Goal: Task Accomplishment & Management: Manage account settings

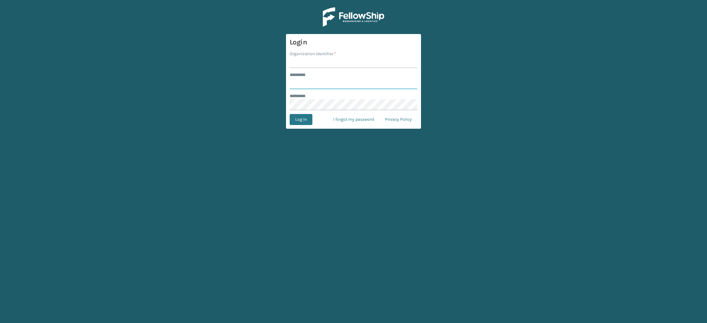
type input "**********"
click at [330, 72] on div "******** *" at bounding box center [354, 75] width 128 height 6
click at [332, 62] on input "Organization Identifier *" at bounding box center [354, 62] width 128 height 11
type input "SuperAdminOrganization"
click at [302, 122] on button "Log In" at bounding box center [301, 119] width 23 height 11
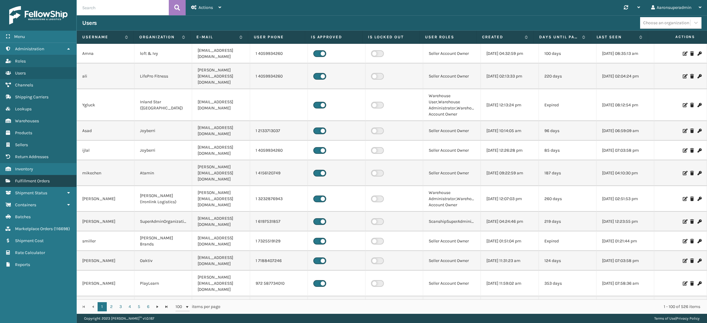
click at [33, 180] on link "Fulfillment Orders" at bounding box center [38, 181] width 76 height 12
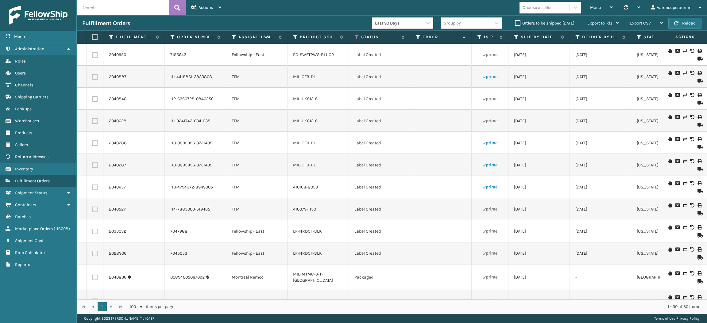
drag, startPoint x: 121, startPoint y: 6, endPoint x: 357, endPoint y: 89, distance: 250.0
click at [357, 89] on td "Label Created" at bounding box center [379, 99] width 61 height 22
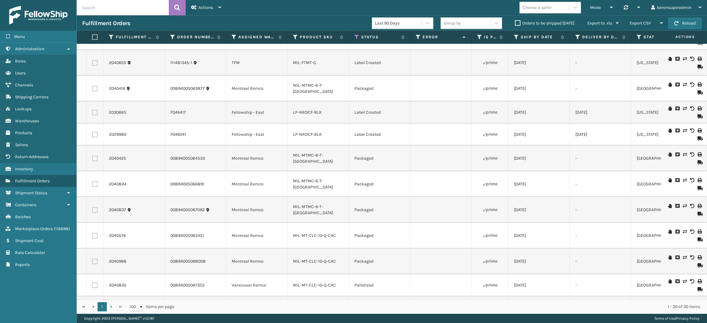
click at [95, 38] on label at bounding box center [94, 37] width 4 height 6
click at [92, 38] on input "checkbox" at bounding box center [92, 37] width 0 height 4
checkbox input "true"
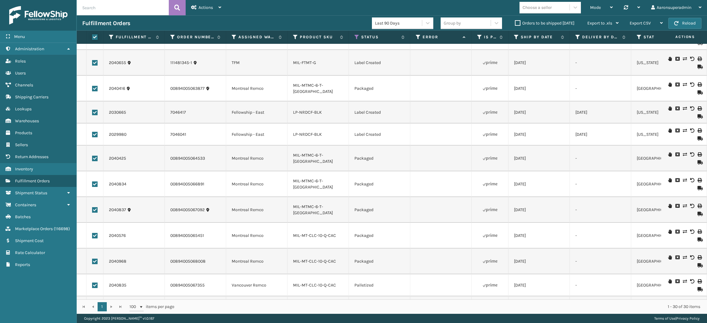
checkbox input "true"
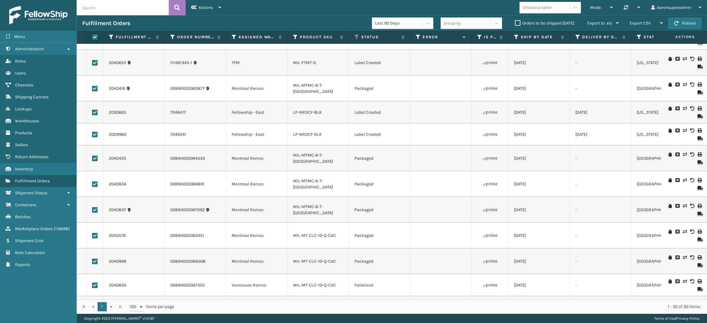
checkbox input "true"
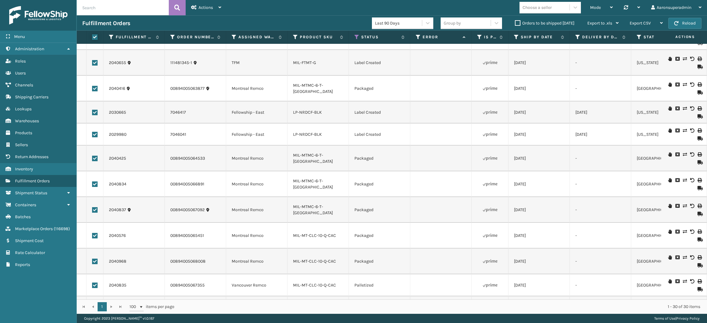
checkbox input "true"
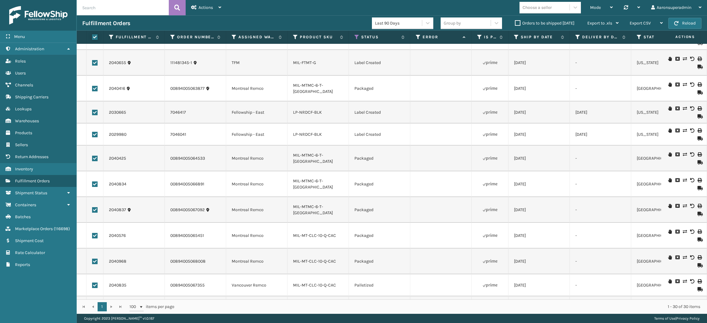
checkbox input "true"
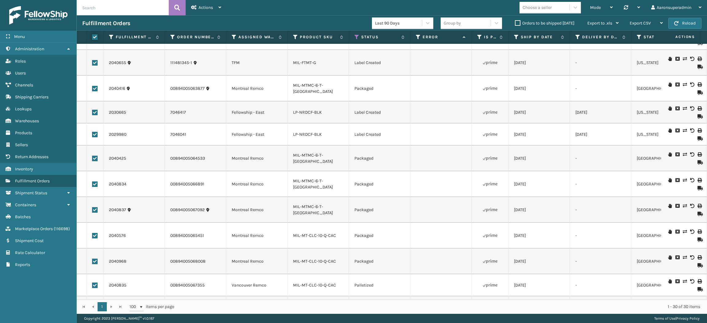
checkbox input "true"
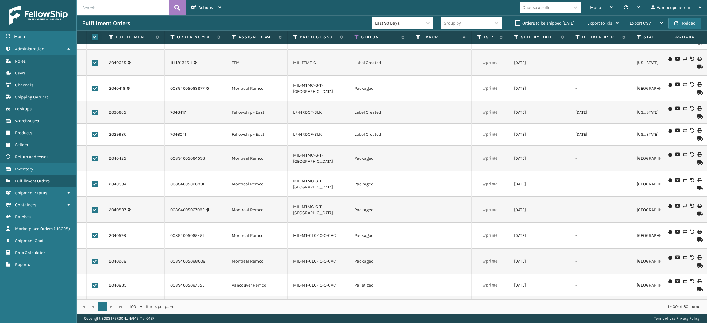
checkbox input "true"
click at [482, 23] on span "Bulk Actions" at bounding box center [479, 23] width 24 height 5
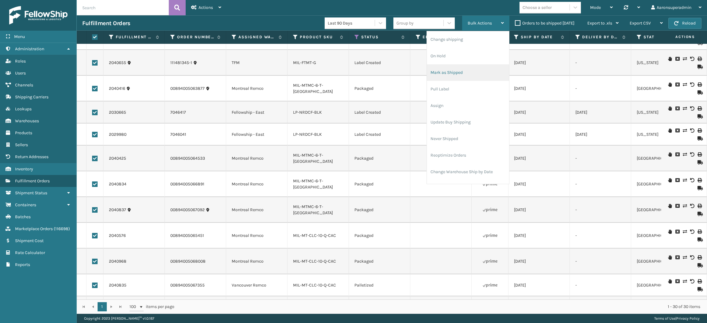
click at [466, 74] on li "Mark as Shipped" at bounding box center [468, 72] width 82 height 17
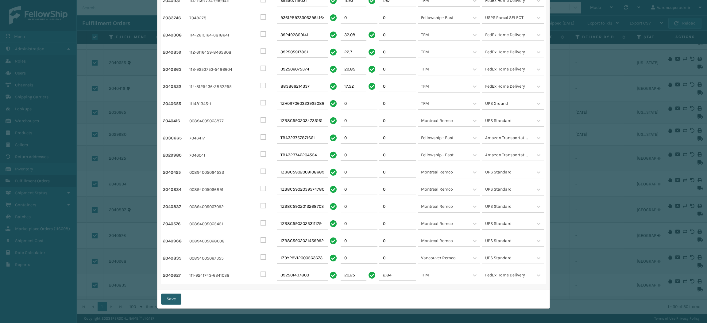
click at [169, 298] on button "Save" at bounding box center [171, 299] width 20 height 11
checkbox input "false"
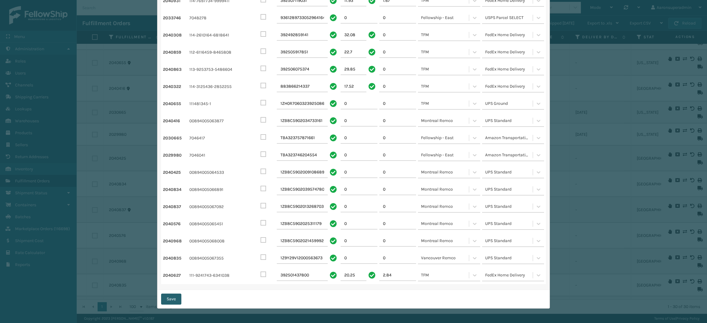
checkbox input "false"
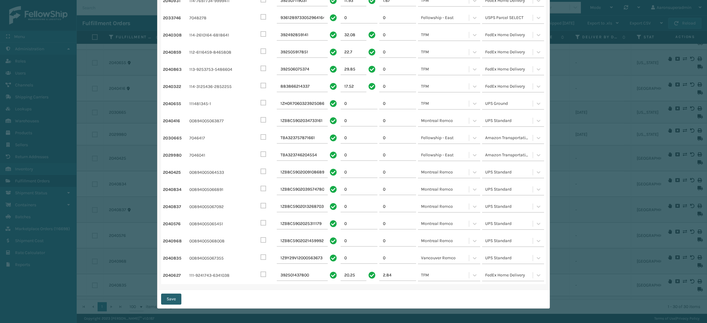
checkbox input "false"
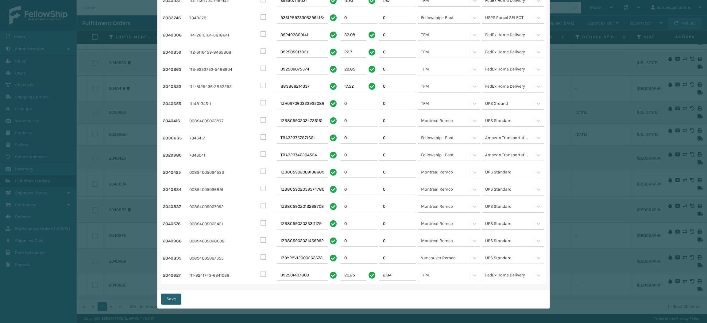
checkbox input "false"
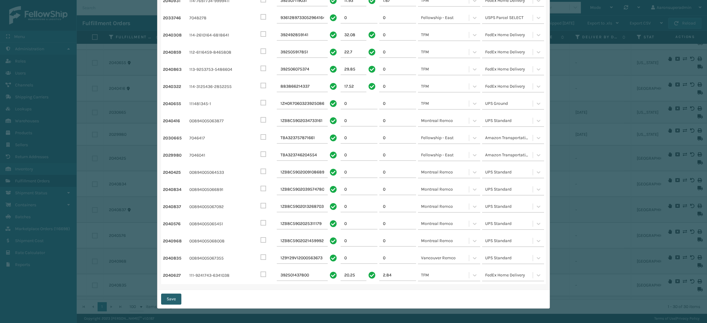
checkbox input "false"
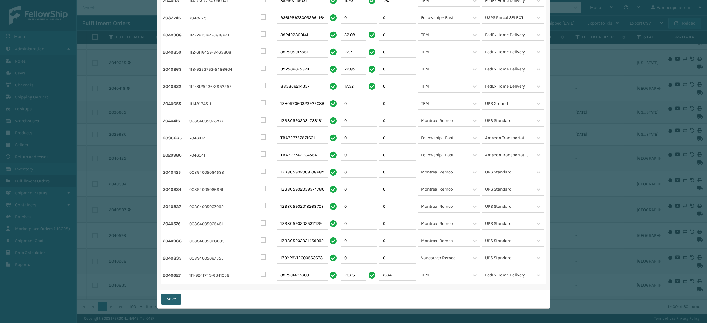
checkbox input "false"
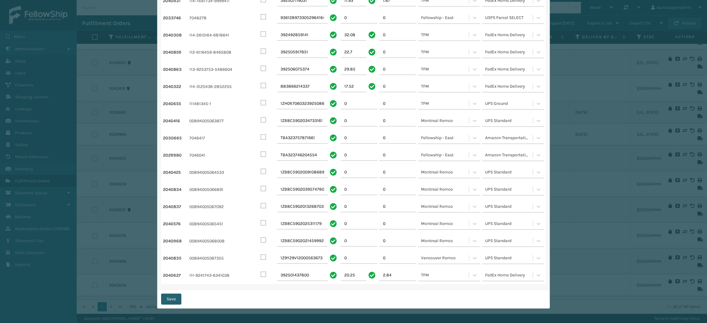
checkbox input "false"
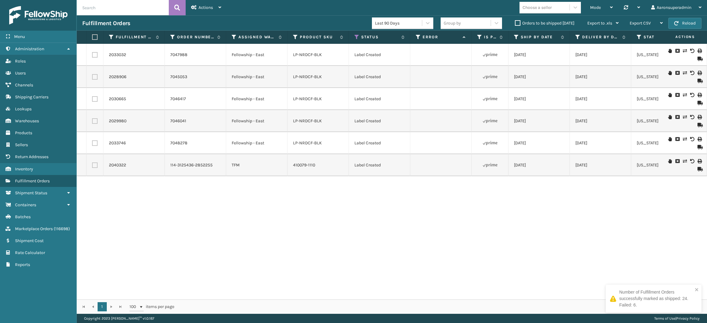
click at [135, 12] on input "text" at bounding box center [123, 7] width 92 height 15
paste input "2040365"
paste input "2041820"
paste input "2042212"
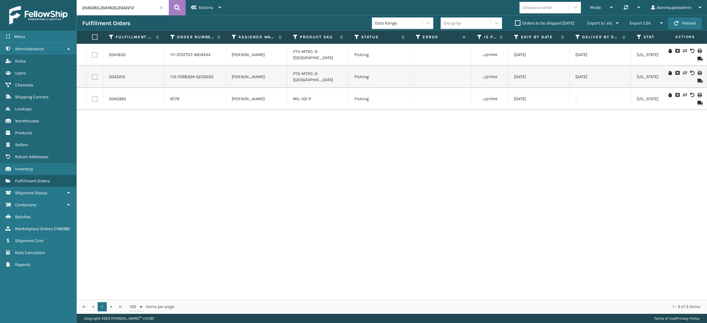
click at [682, 49] on icon at bounding box center [684, 51] width 4 height 4
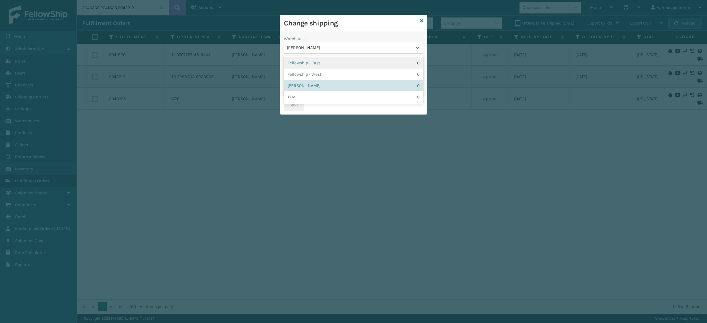
click at [313, 47] on div "[PERSON_NAME]" at bounding box center [349, 47] width 125 height 6
click at [310, 72] on div "Fellowship - West 0" at bounding box center [353, 74] width 139 height 11
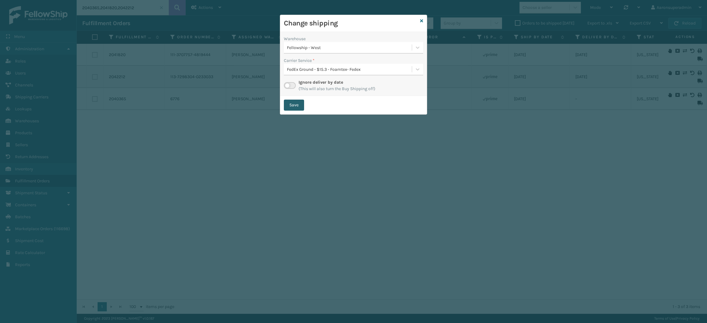
click at [286, 109] on button "Save" at bounding box center [294, 105] width 20 height 11
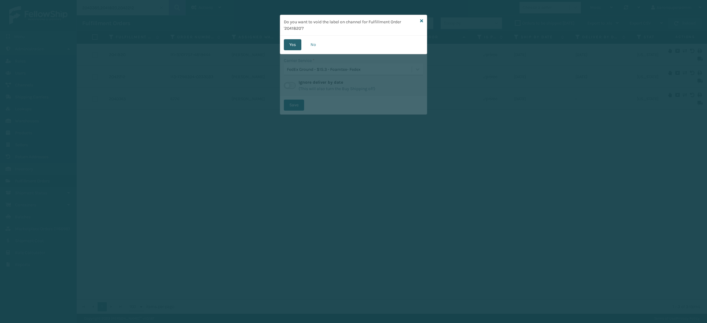
click at [297, 47] on button "Yes" at bounding box center [292, 44] width 17 height 11
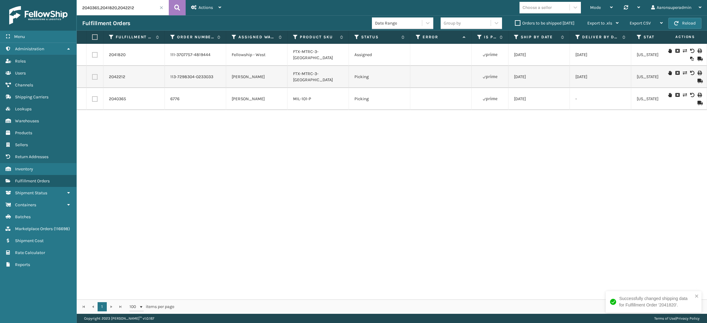
click at [682, 73] on icon at bounding box center [684, 73] width 4 height 4
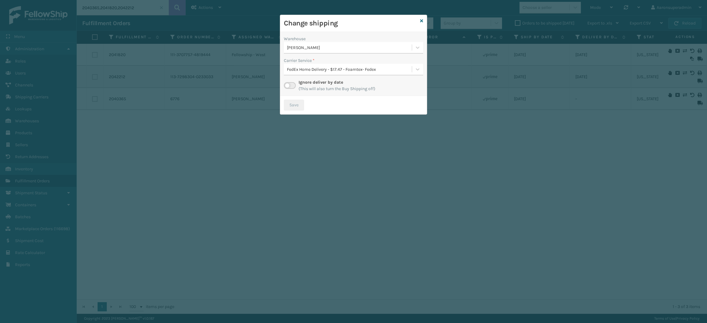
click at [301, 49] on div "[PERSON_NAME]" at bounding box center [349, 47] width 125 height 6
click at [304, 73] on div "Fellowship - West 0" at bounding box center [353, 74] width 139 height 11
click at [289, 103] on button "Save" at bounding box center [294, 105] width 20 height 11
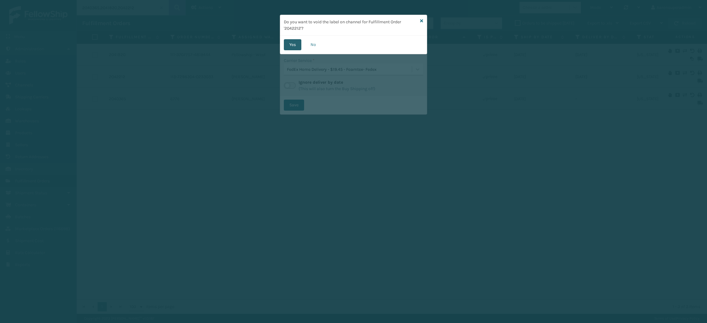
click at [293, 45] on button "Yes" at bounding box center [292, 44] width 17 height 11
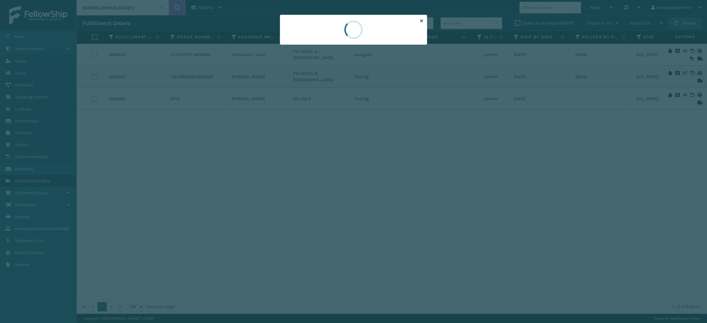
click at [293, 45] on div at bounding box center [353, 30] width 147 height 30
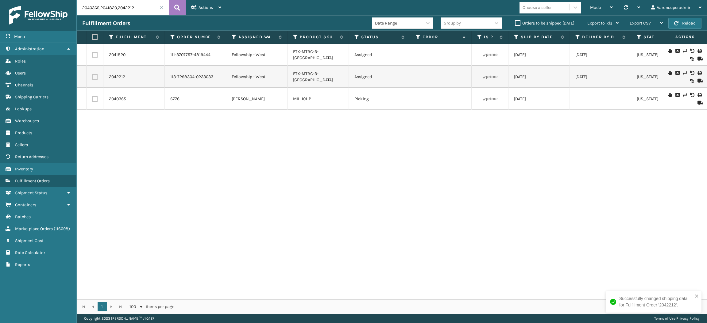
click at [682, 94] on icon at bounding box center [684, 95] width 4 height 4
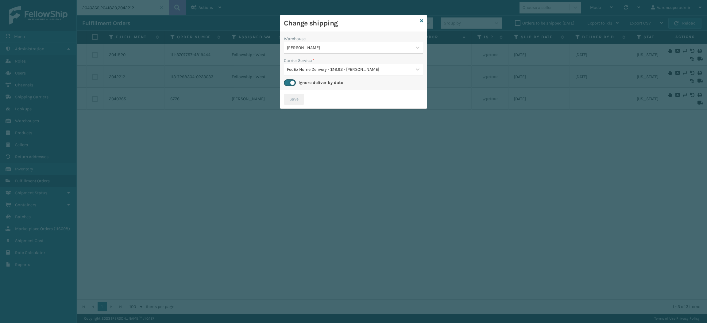
click at [308, 46] on div "[PERSON_NAME]" at bounding box center [349, 47] width 125 height 6
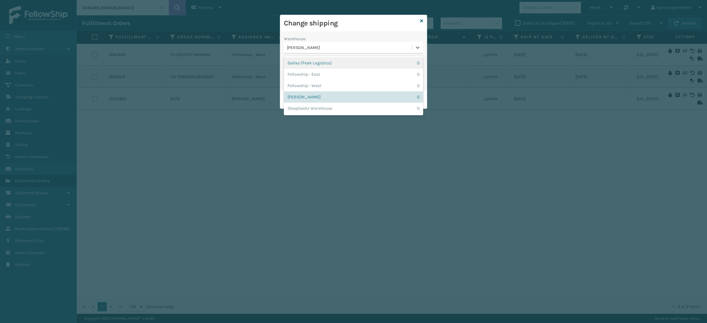
click at [314, 61] on div "Dallas (Peak Logistics) 0" at bounding box center [353, 62] width 139 height 11
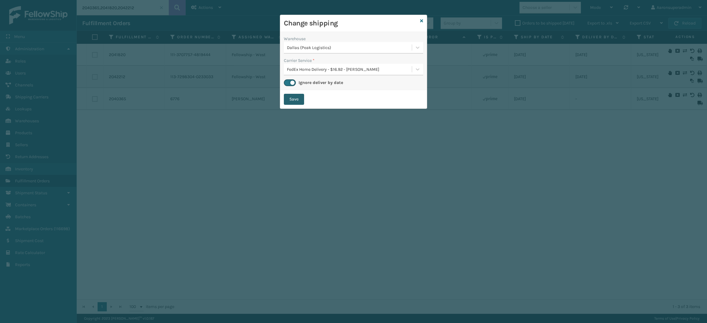
click at [292, 100] on button "Save" at bounding box center [294, 99] width 20 height 11
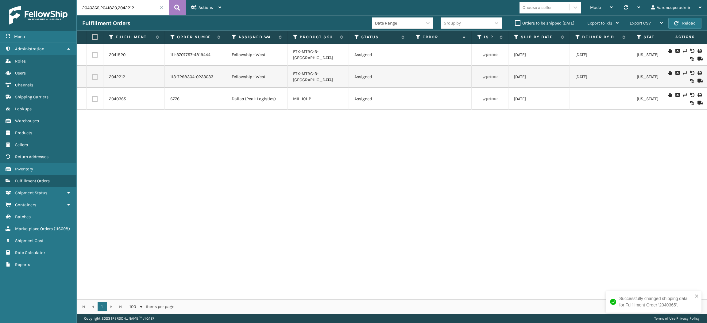
click at [130, 5] on input "2040365,2041820,2042212" at bounding box center [123, 7] width 92 height 15
paste input "2407"
type input "2042407"
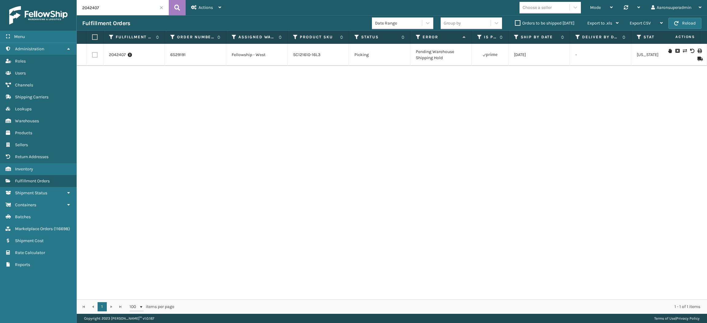
click at [516, 95] on div "2042407 6529191 Fellowship - West SC121610-16L3 Picking Pending Warehouse Shipp…" at bounding box center [392, 172] width 630 height 256
drag, startPoint x: 190, startPoint y: 56, endPoint x: 160, endPoint y: 52, distance: 30.9
copy tr "6529191"
click at [518, 25] on label "Orders to be shipped [DATE]" at bounding box center [545, 23] width 60 height 5
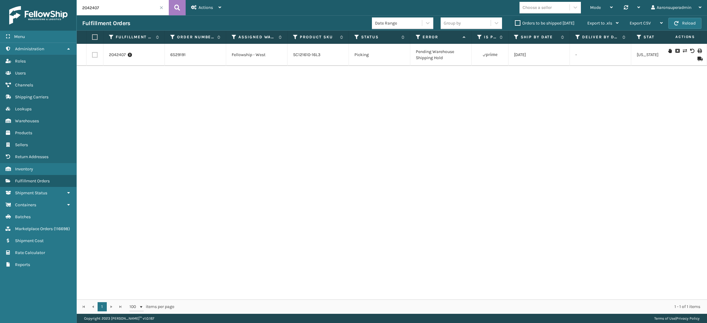
click at [515, 24] on input "Orders to be shipped [DATE]" at bounding box center [515, 22] width 0 height 4
click at [161, 9] on span at bounding box center [162, 8] width 4 height 4
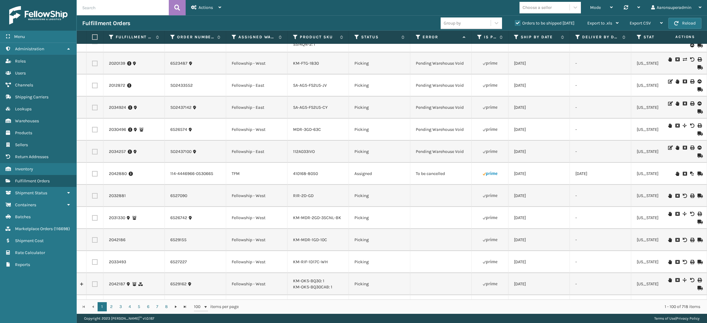
scroll to position [1832, 0]
click at [682, 171] on icon at bounding box center [684, 173] width 4 height 4
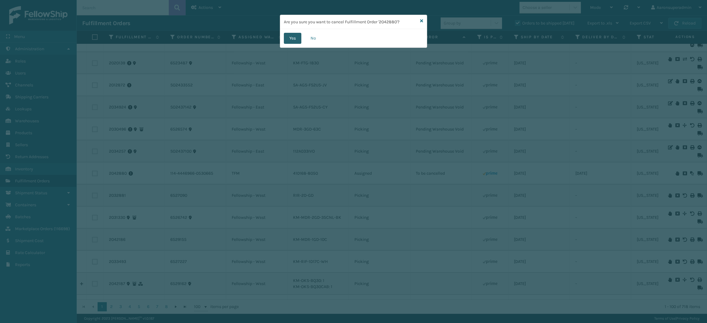
click at [290, 36] on button "Yes" at bounding box center [292, 38] width 17 height 11
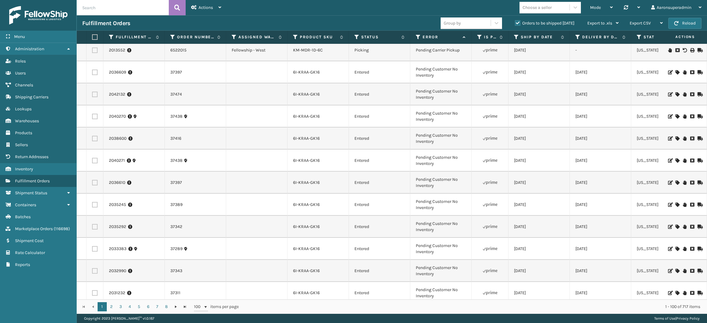
scroll to position [1153, 0]
